Goal: Information Seeking & Learning: Learn about a topic

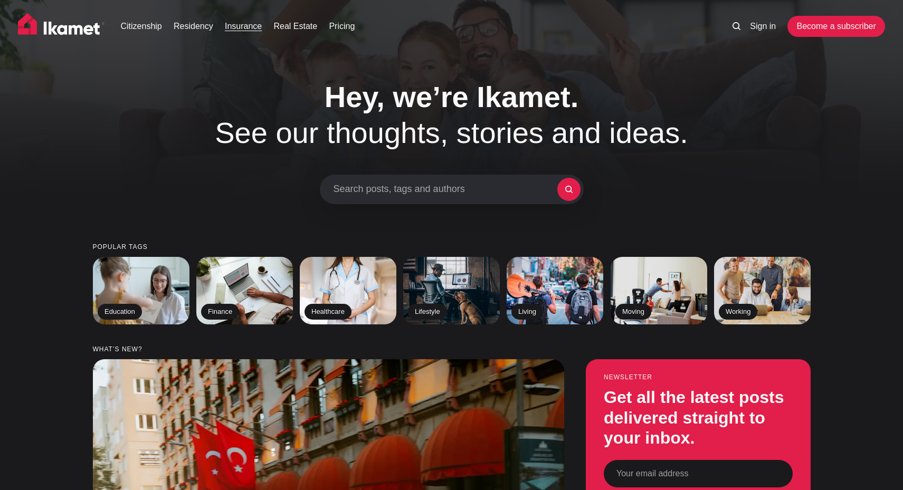
click at [251, 28] on link "Insurance" at bounding box center [243, 26] width 37 height 13
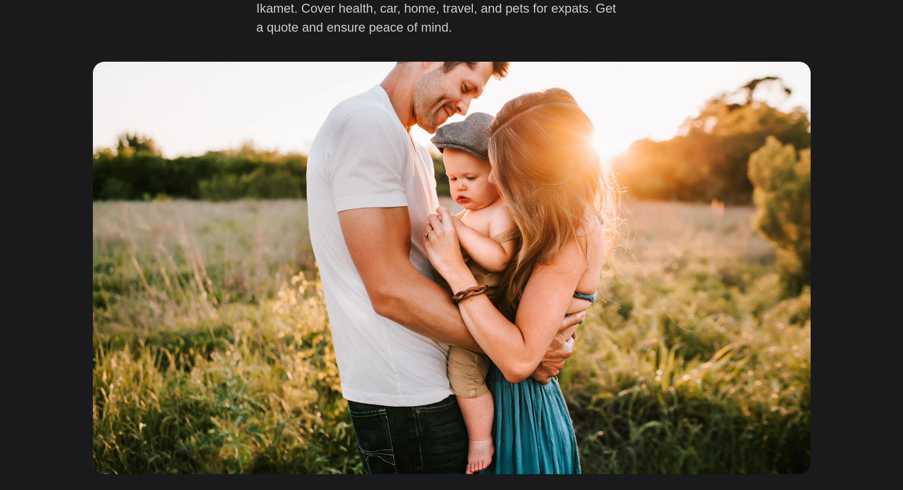
scroll to position [317, 0]
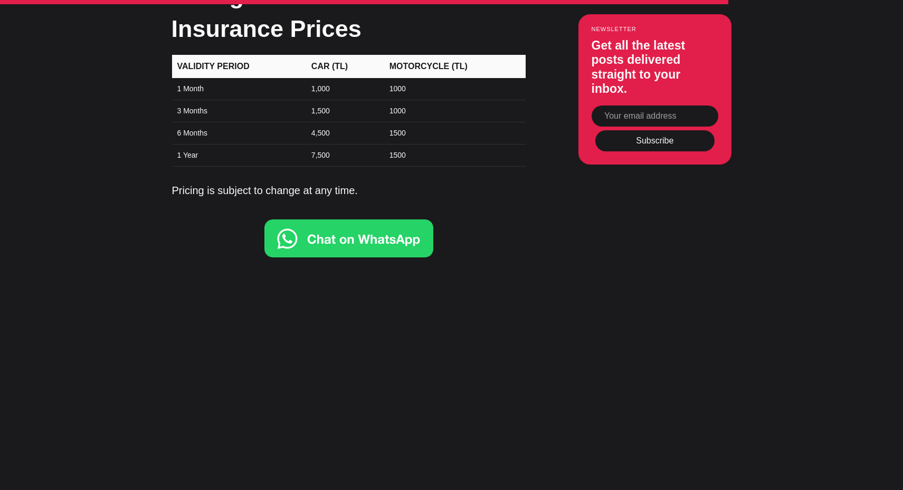
scroll to position [3588, 0]
